Goal: Navigation & Orientation: Understand site structure

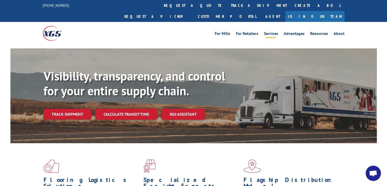
click at [274, 32] on link "Services" at bounding box center [271, 35] width 14 height 6
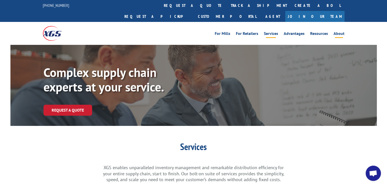
click at [336, 32] on link "About" at bounding box center [338, 35] width 11 height 6
